Goal: Task Accomplishment & Management: Manage account settings

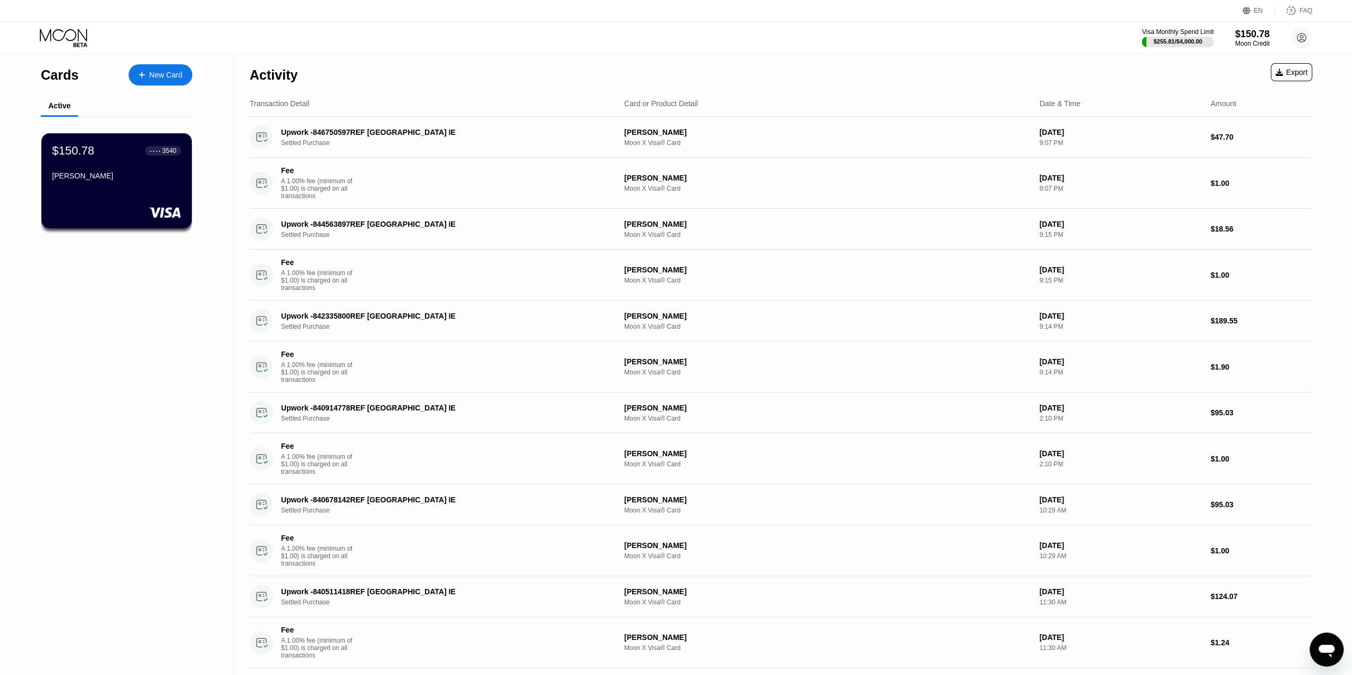
click at [37, 369] on div "Cards New Card Active $150.78 ● ● ● ● 3540 [PERSON_NAME]" at bounding box center [117, 538] width 234 height 969
click at [405, 43] on div "Visa Monthly Spend Limit $255.81 / $4,000.00 $150.78 Moon Credit [EMAIL_ADDRESS…" at bounding box center [676, 38] width 1352 height 32
click at [1191, 42] on div "$255.81 / $4,000.00" at bounding box center [1178, 41] width 50 height 6
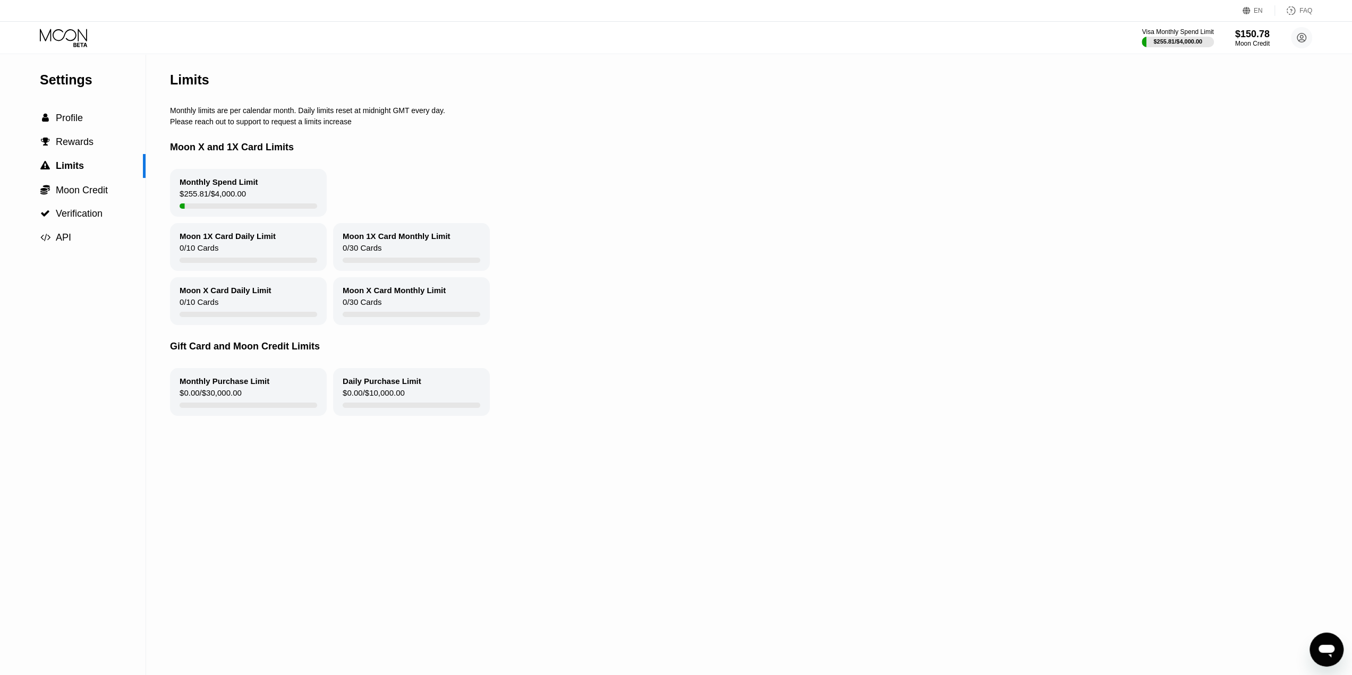
click at [226, 201] on div "$255.81 / $4,000.00" at bounding box center [213, 196] width 66 height 14
click at [89, 116] on div " Profile" at bounding box center [73, 118] width 146 height 11
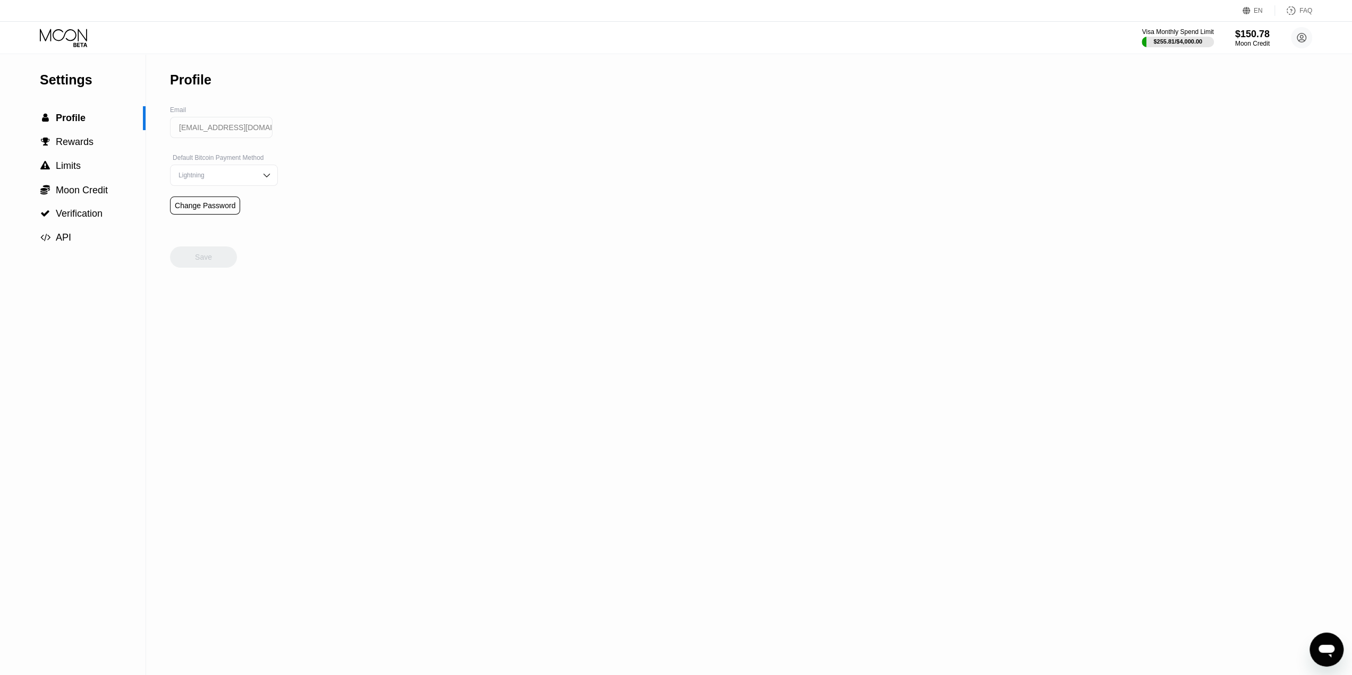
click at [85, 39] on icon at bounding box center [63, 35] width 47 height 12
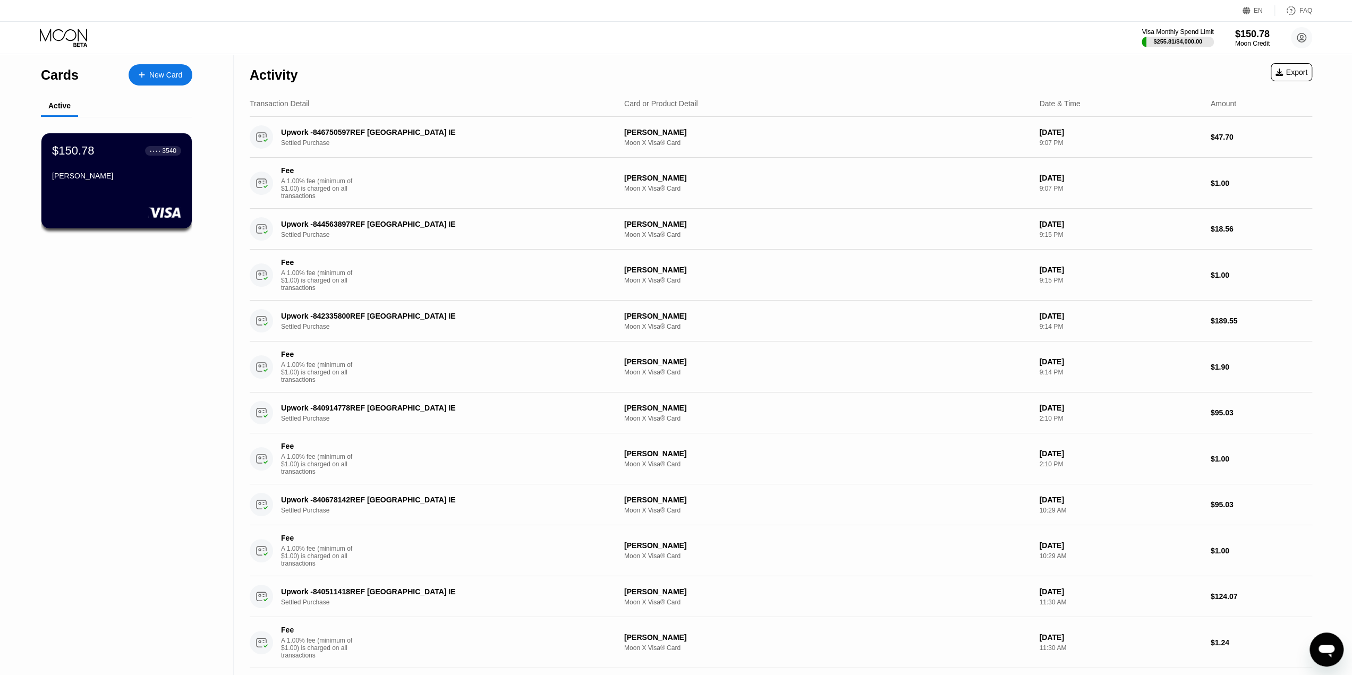
click at [67, 38] on icon at bounding box center [64, 38] width 49 height 19
click at [1188, 42] on div "$255.81 / $4,000.00" at bounding box center [1178, 41] width 50 height 6
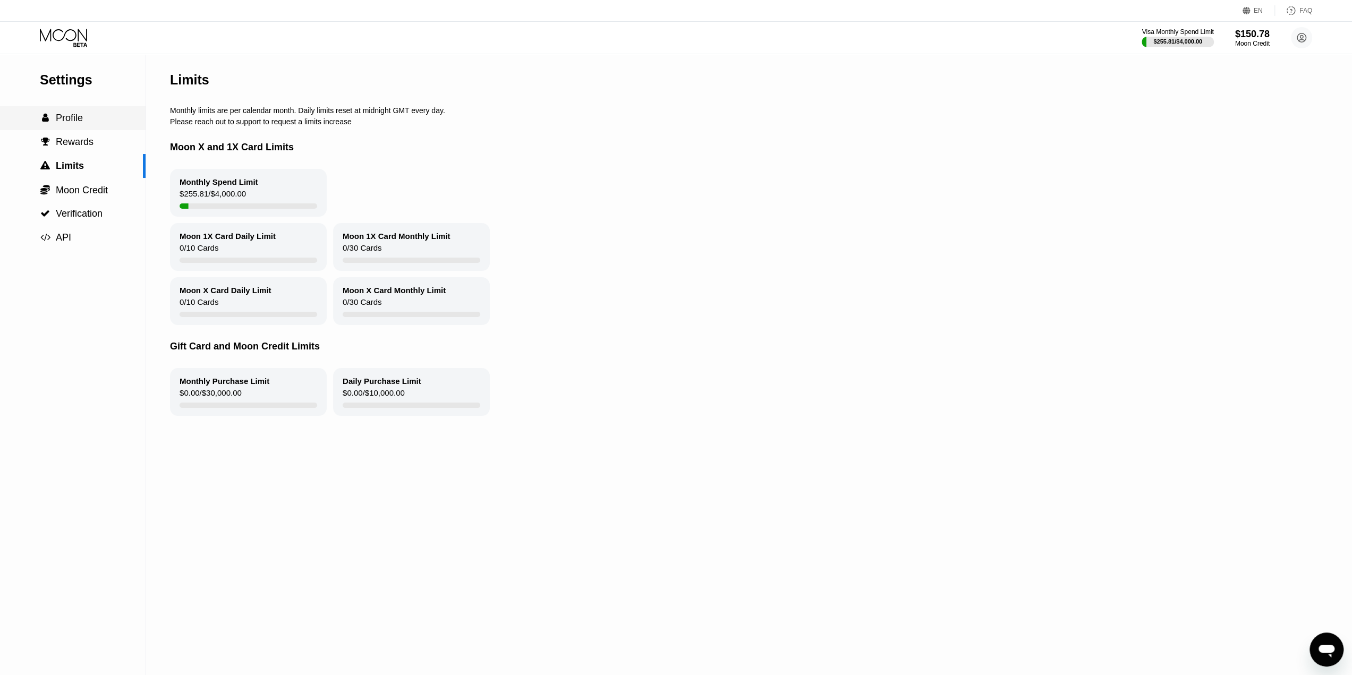
click at [70, 127] on div " Profile" at bounding box center [73, 118] width 146 height 24
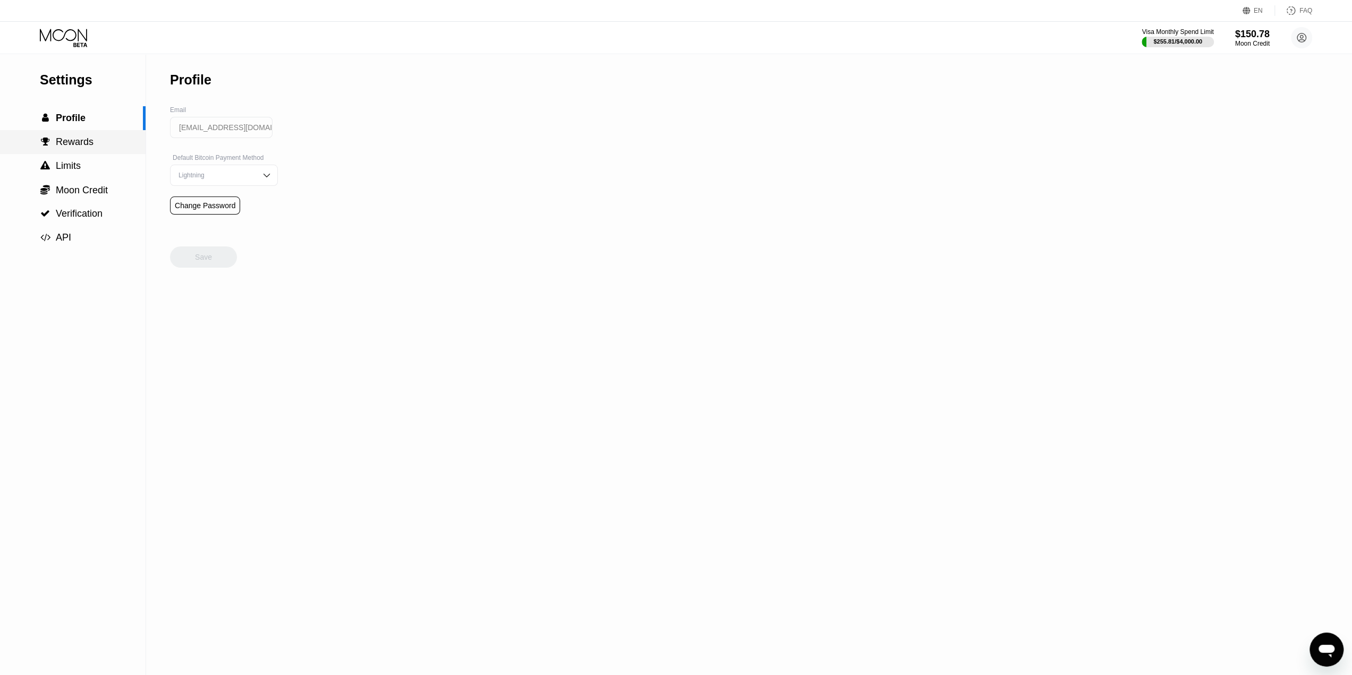
click at [63, 147] on span "Rewards" at bounding box center [75, 142] width 38 height 11
click at [84, 172] on div " Limits" at bounding box center [73, 165] width 146 height 11
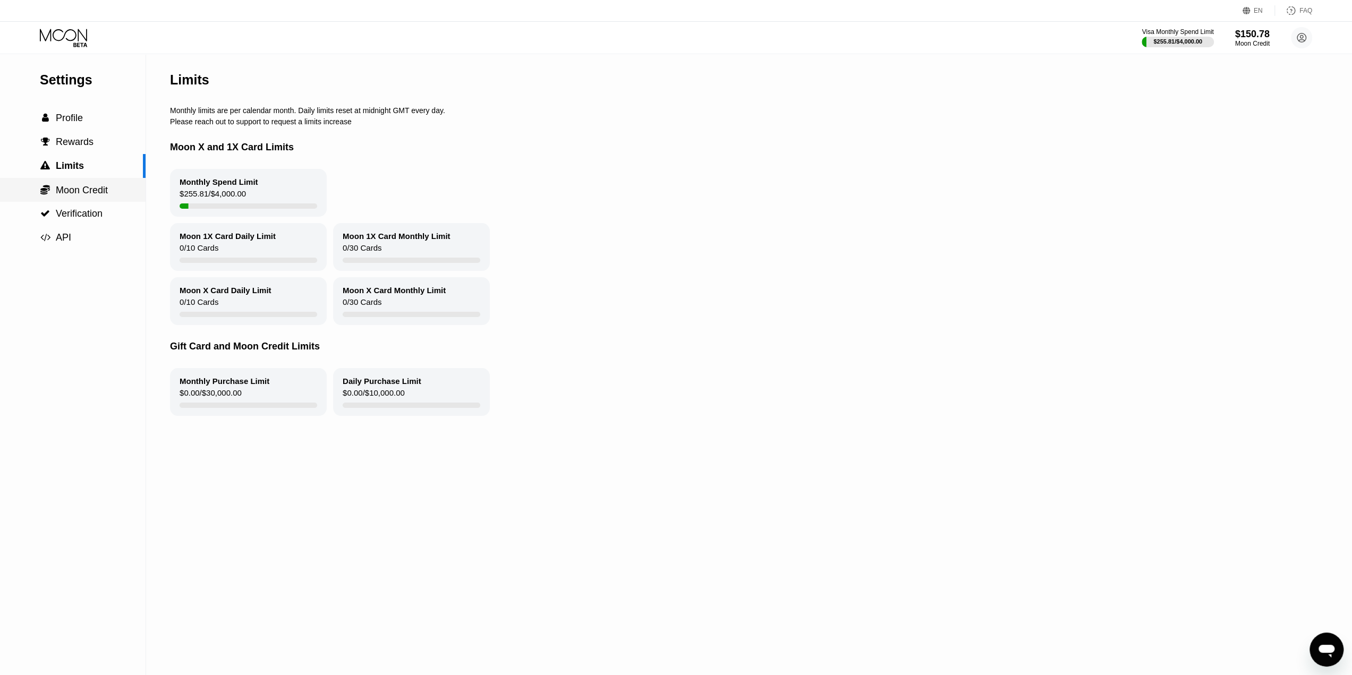
click at [82, 201] on div " Moon Credit" at bounding box center [73, 190] width 146 height 24
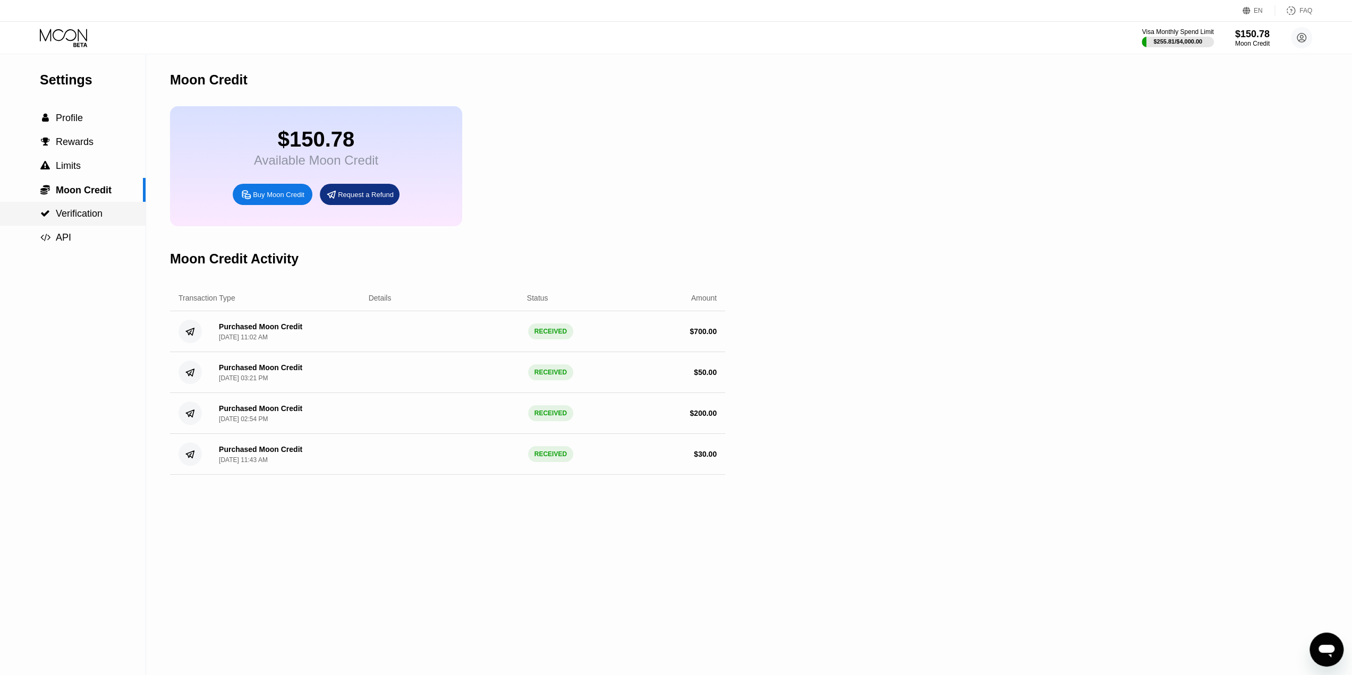
click at [96, 215] on span "Verification" at bounding box center [79, 213] width 47 height 11
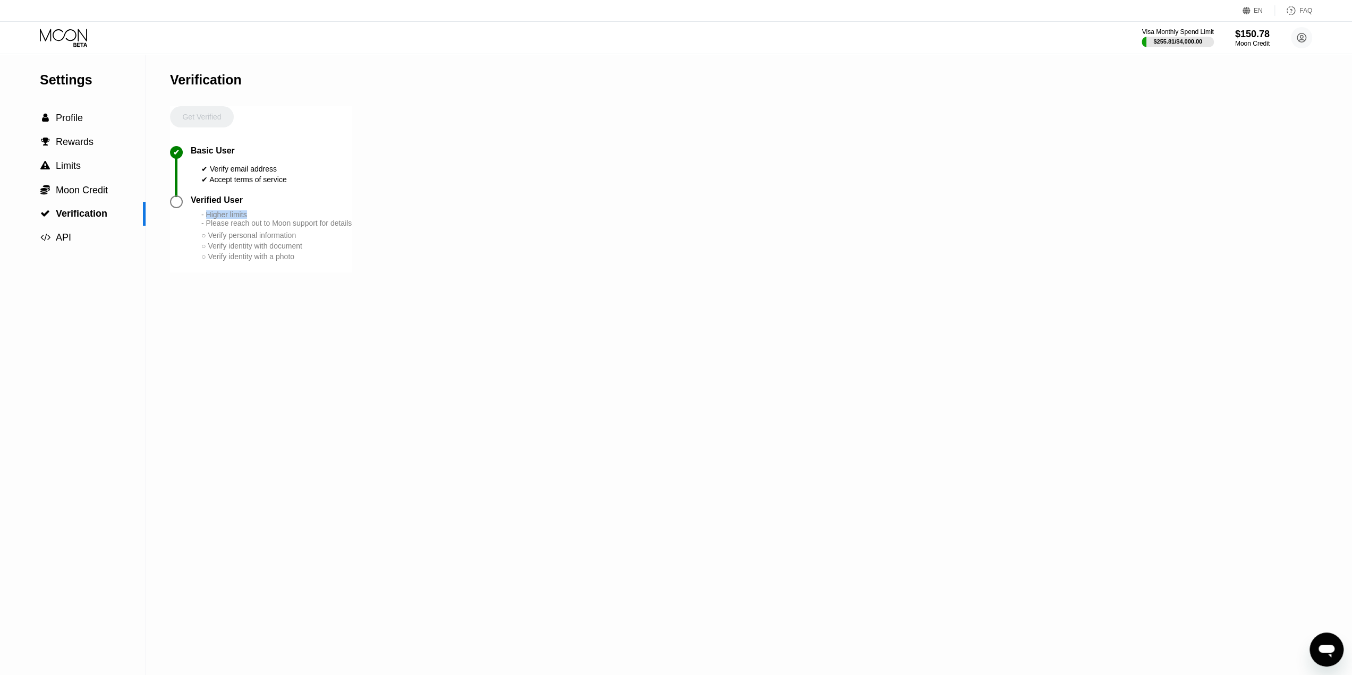
drag, startPoint x: 205, startPoint y: 228, endPoint x: 260, endPoint y: 226, distance: 55.3
click at [260, 226] on div "- Higher limits - Please reach out to Moon support for details" at bounding box center [276, 218] width 150 height 17
click at [244, 241] on div "- Higher limits - Please reach out to Moon support for details ○ Verify persona…" at bounding box center [276, 236] width 150 height 52
click at [232, 252] on div "- Higher limits - Please reach out to Moon support for details ○ Verify persona…" at bounding box center [276, 236] width 150 height 52
click at [251, 291] on div "Verification Get Verified ✔ Basic User ✔ Verify email address ✔ Accept terms of…" at bounding box center [261, 365] width 182 height 622
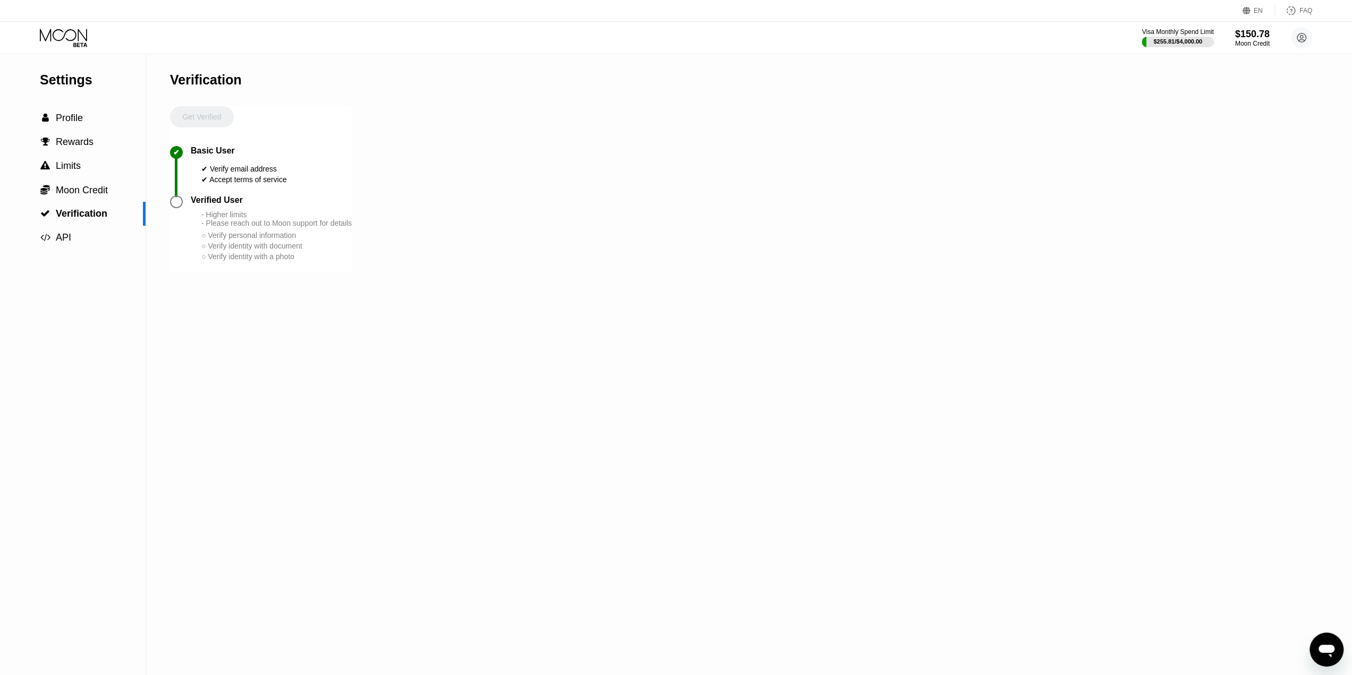
click at [338, 261] on div "○ Verify identity with a photo" at bounding box center [276, 256] width 150 height 9
click at [50, 240] on div "" at bounding box center [45, 238] width 11 height 10
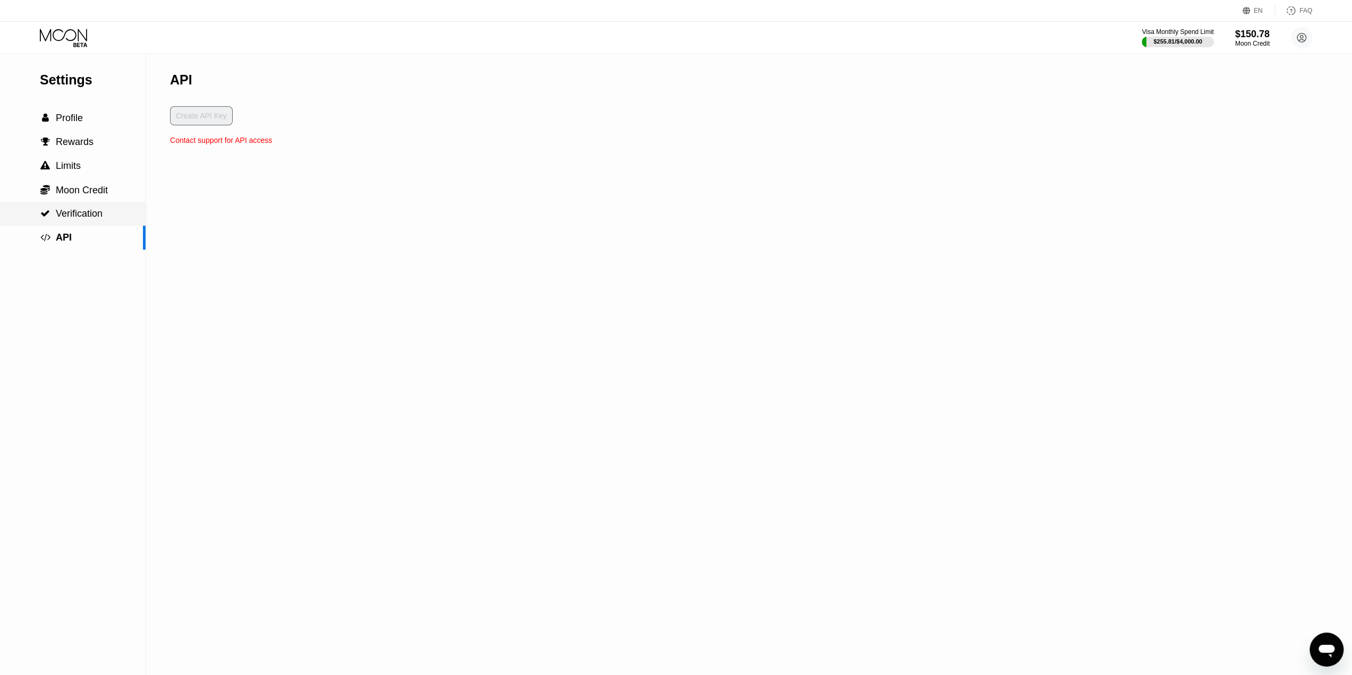
click at [82, 217] on span "Verification" at bounding box center [79, 213] width 47 height 11
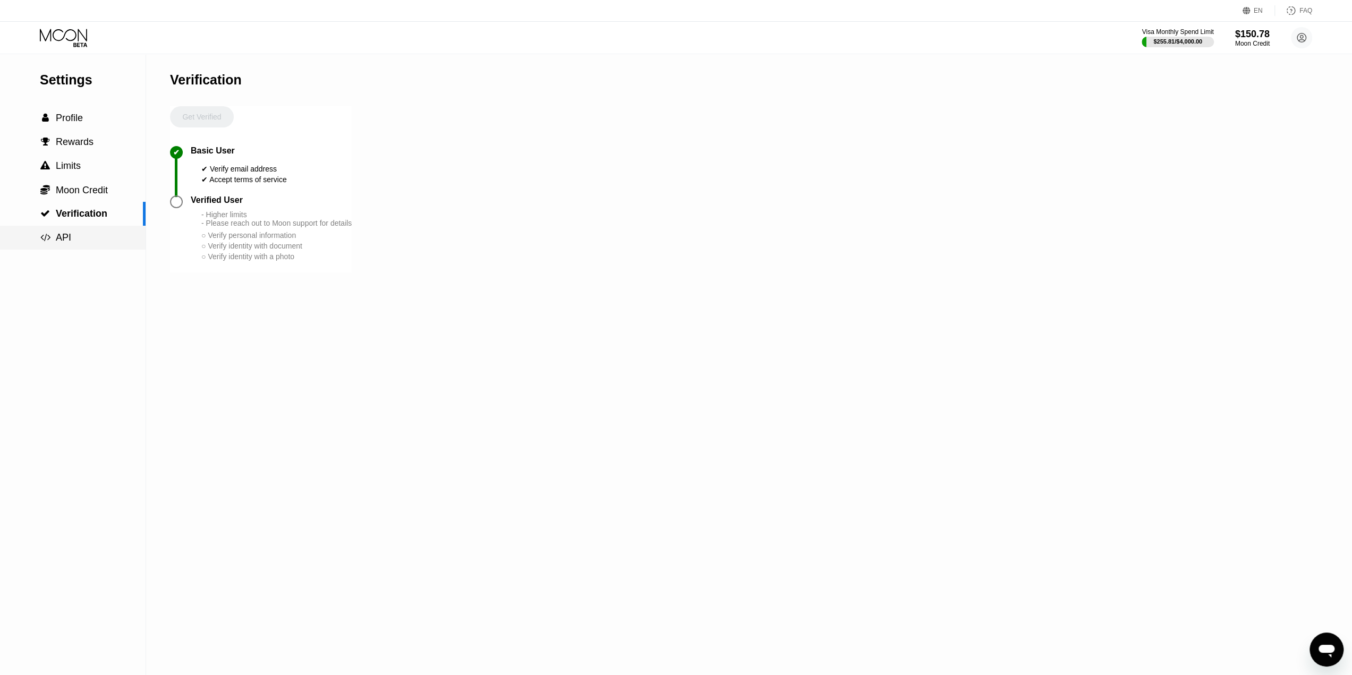
click at [61, 236] on span "API" at bounding box center [63, 237] width 15 height 11
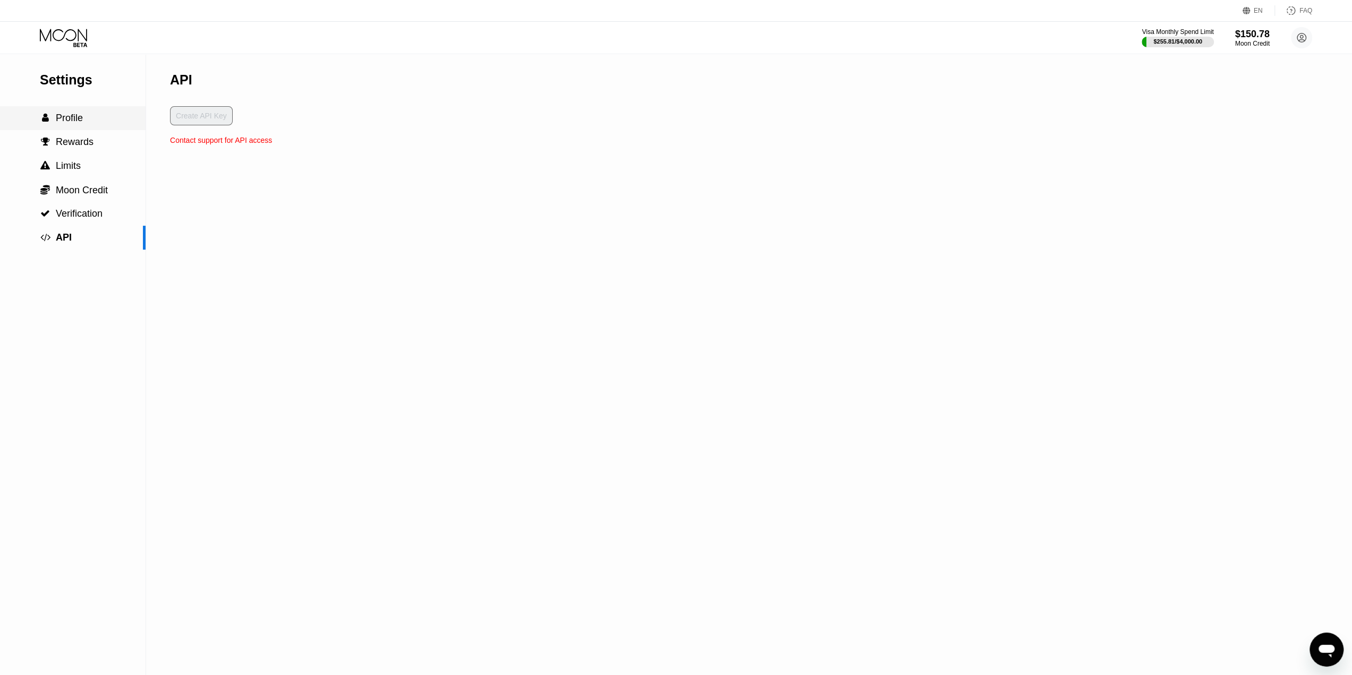
click at [85, 116] on div " Profile" at bounding box center [73, 118] width 146 height 11
